Goal: Task Accomplishment & Management: Complete application form

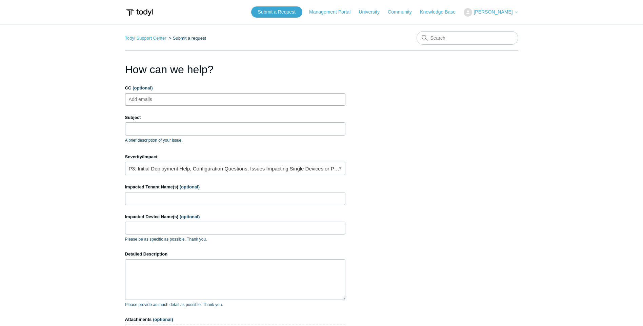
click at [209, 99] on ul "Add emails" at bounding box center [235, 99] width 220 height 13
click at [155, 127] on input "Subject" at bounding box center [235, 128] width 220 height 13
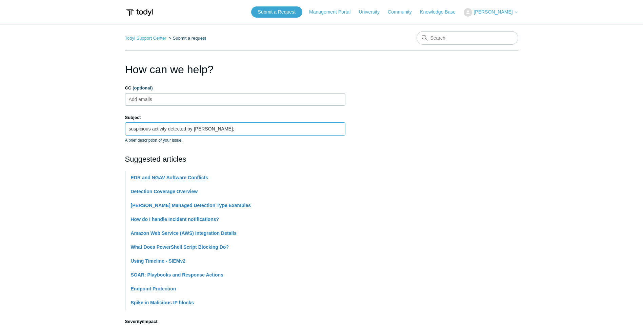
type input "suspicious activity detected by [PERSON_NAME];"
click at [495, 159] on section "How can we help? CC (optional) Add emails Subject suspicious activity detected …" at bounding box center [321, 299] width 393 height 477
click at [171, 102] on ul "Add emails" at bounding box center [235, 99] width 220 height 13
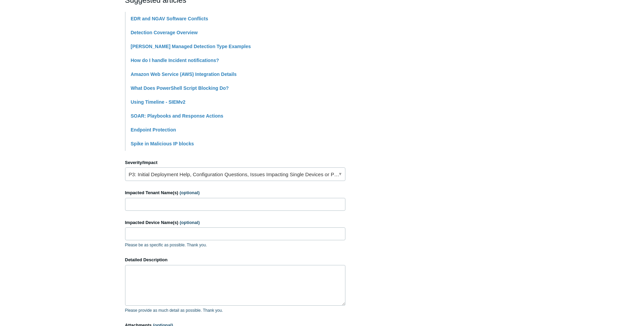
scroll to position [170, 0]
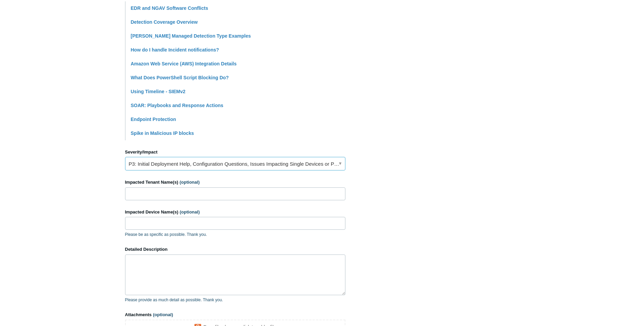
click at [168, 165] on link "P3: Initial Deployment Help, Configuration Questions, Issues Impacting Single D…" at bounding box center [235, 164] width 220 height 14
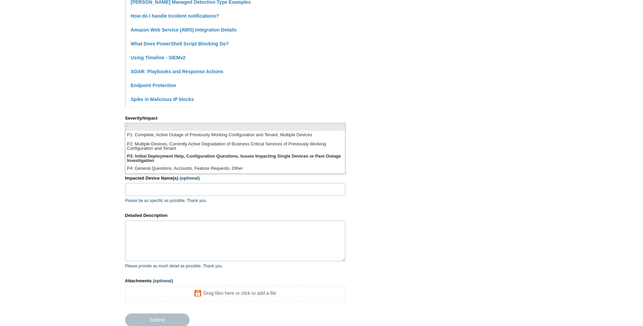
scroll to position [0, 0]
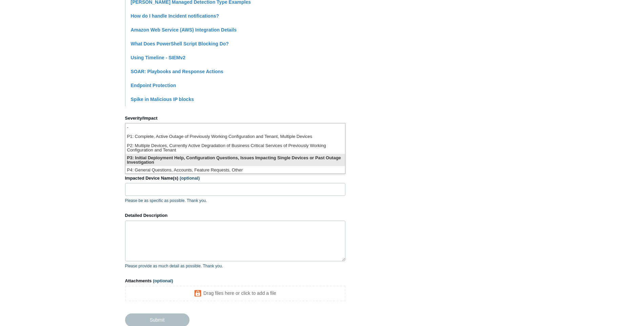
click at [175, 155] on li "P3: Initial Deployment Help, Configuration Questions, Issues Impacting Single D…" at bounding box center [235, 160] width 220 height 12
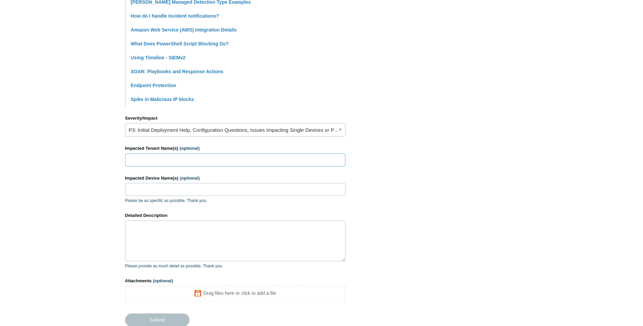
click at [160, 160] on input "Impacted Tenant Name(s) (optional)" at bounding box center [235, 160] width 220 height 13
type input "Fundstrat Global Advisors"
click at [149, 190] on input "Impacted Device Name(s) (optional)" at bounding box center [235, 189] width 220 height 13
type input "respc27"
click at [166, 228] on textarea "Detailed Description" at bounding box center [235, 241] width 220 height 41
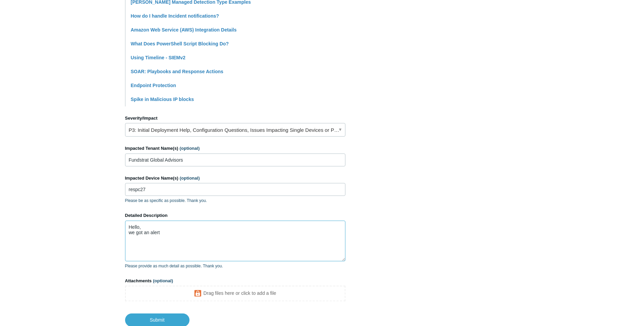
paste textarea "0079048709420583"
click at [222, 230] on textarea "Hello, we got an alert 0079048709420583 severity 47." at bounding box center [235, 241] width 220 height 41
click at [231, 246] on textarea "Hello, we got an alert 0079048709420583 severity score 47." at bounding box center [235, 241] width 220 height 41
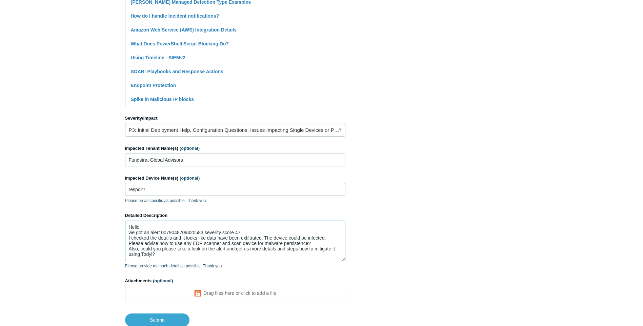
click at [195, 256] on textarea "Hello, we got an alert 0079048709420583 severity score 47. I checked the detail…" at bounding box center [235, 241] width 220 height 41
click at [203, 232] on textarea "Hello, we got an alert 0079048709420583 severity score 47. I checked the detail…" at bounding box center [235, 241] width 220 height 41
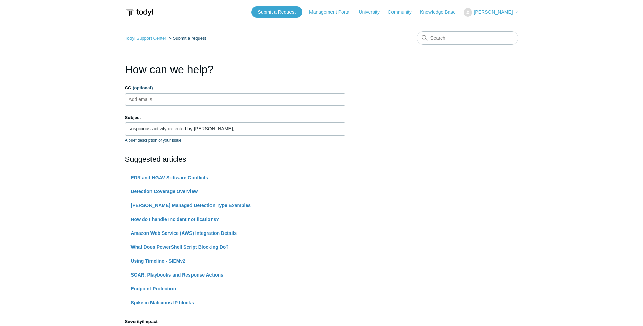
type textarea "Hello, we got an alert 0079048709420583 severity score 47. I checked the detail…"
click at [163, 100] on input "CC (optional)" at bounding box center [146, 99] width 40 height 10
type input "[PERSON_NAME][EMAIL_ADDRESS][DOMAIN_NAME]"
click at [425, 183] on section "How can we help? CC (optional) [EMAIL_ADDRESS][DOMAIN_NAME] Subject suspicious …" at bounding box center [321, 295] width 393 height 469
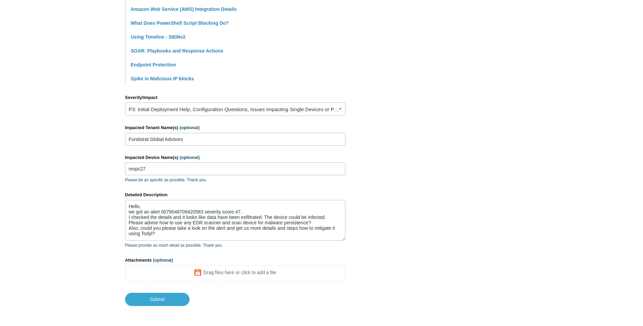
scroll to position [251, 0]
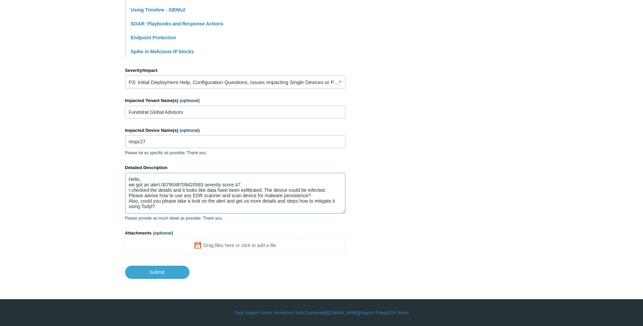
click at [206, 208] on textarea "Hello, we got an alert 0079048709420583 severity score 47. I checked the detail…" at bounding box center [235, 193] width 220 height 41
type textarea "Hello, we got an alert 0079048709420583 severity score 47. I checked the detail…"
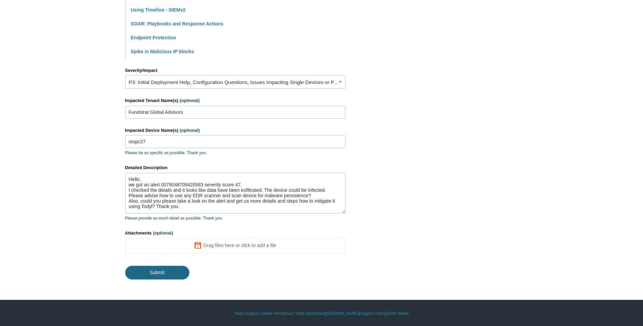
click at [156, 269] on input "Submit" at bounding box center [157, 273] width 64 height 14
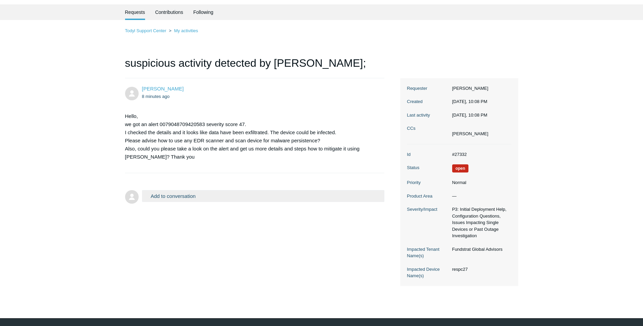
scroll to position [39, 0]
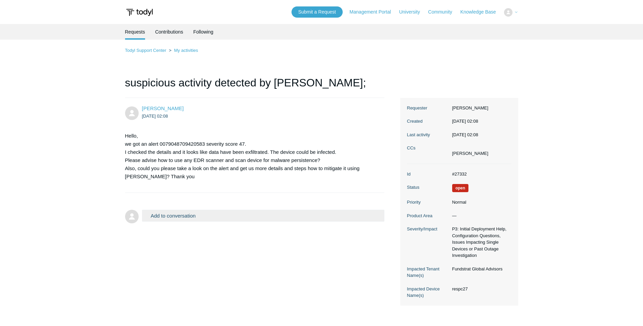
scroll to position [39, 0]
